Goal: Task Accomplishment & Management: Check status

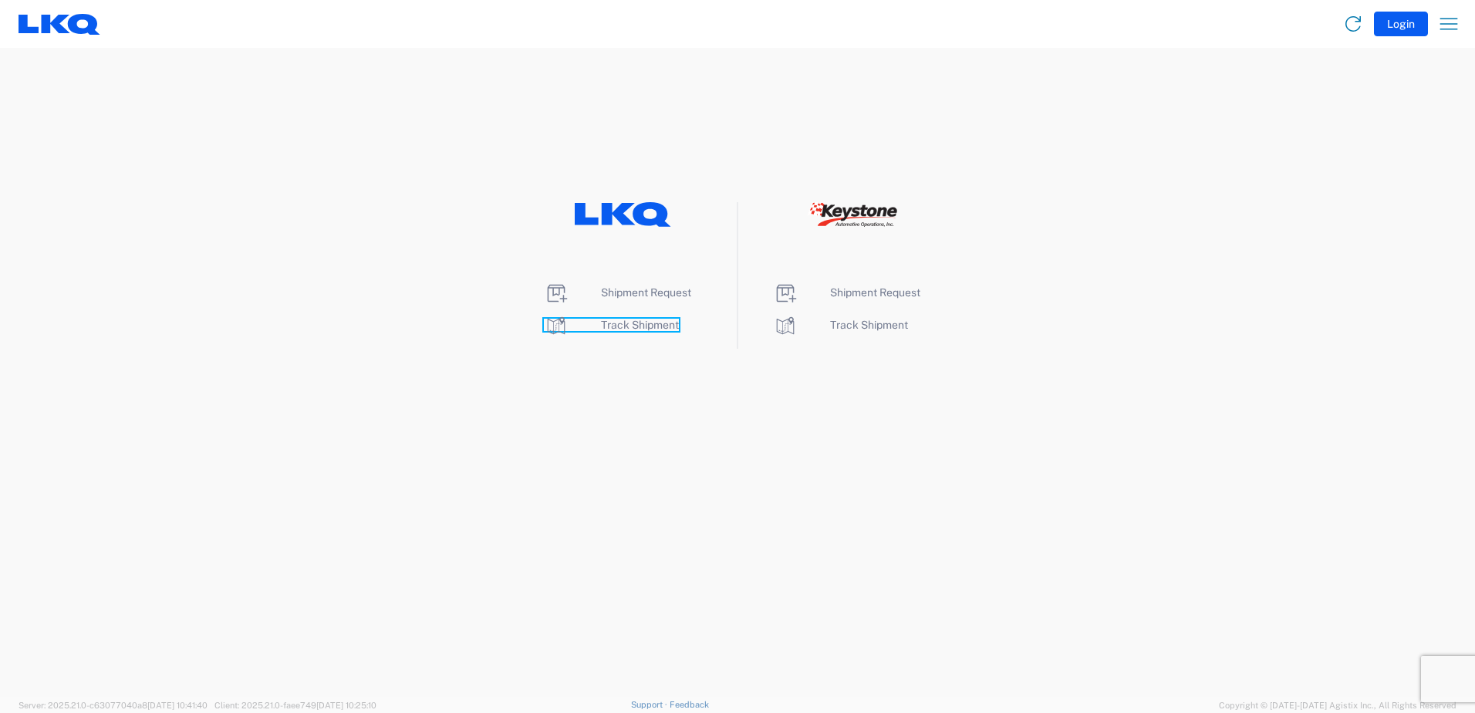
click at [628, 324] on span "Track Shipment" at bounding box center [640, 325] width 78 height 12
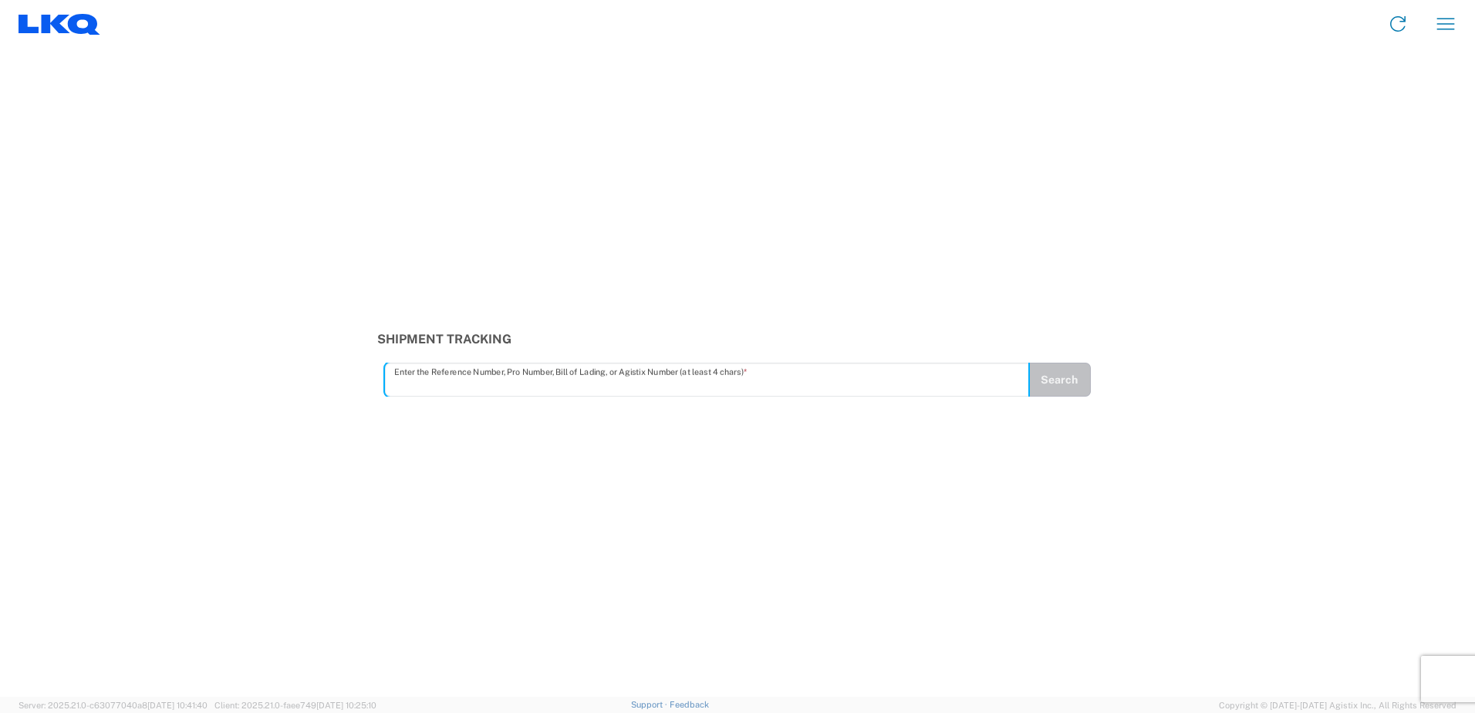
click at [420, 384] on input "text" at bounding box center [706, 379] width 625 height 27
type input "56789597"
click at [1077, 389] on button "Search" at bounding box center [1058, 379] width 63 height 34
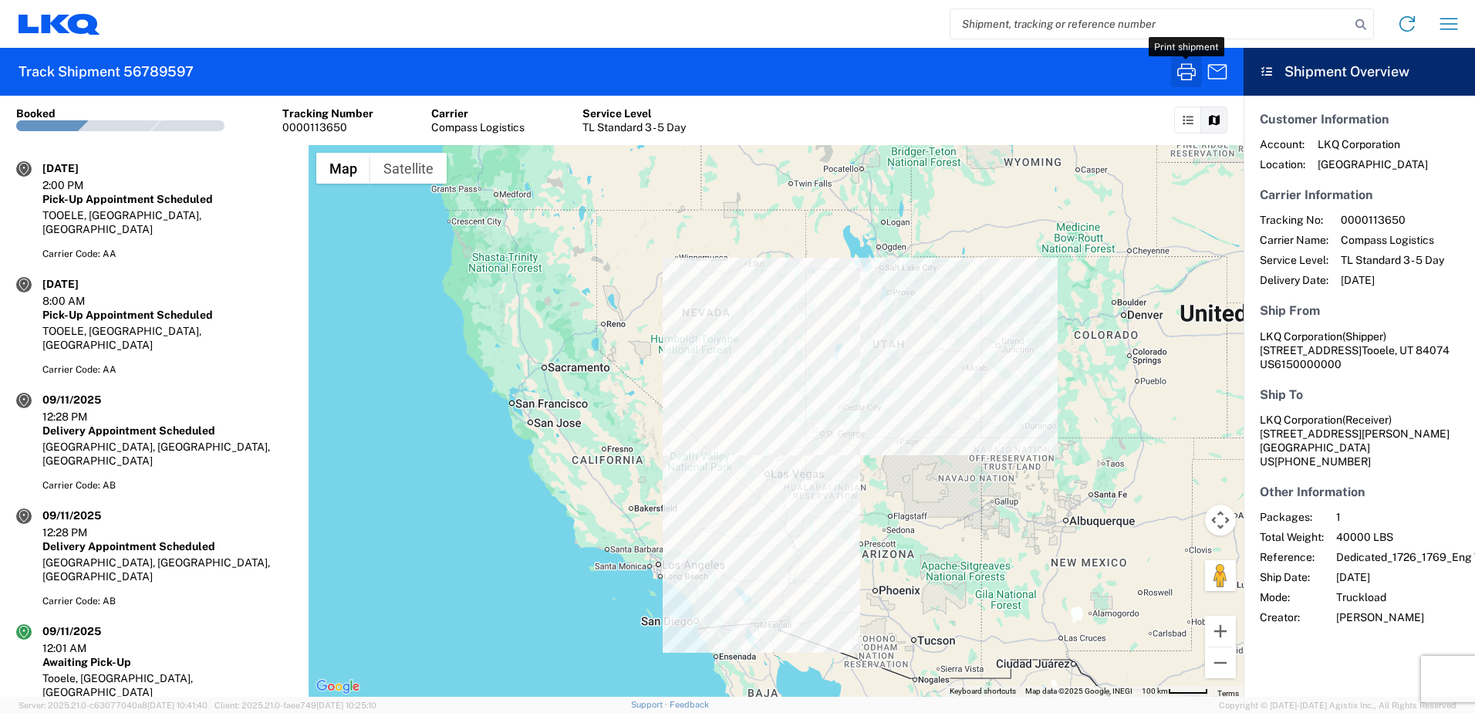
click at [1188, 70] on icon "button" at bounding box center [1186, 71] width 25 height 25
